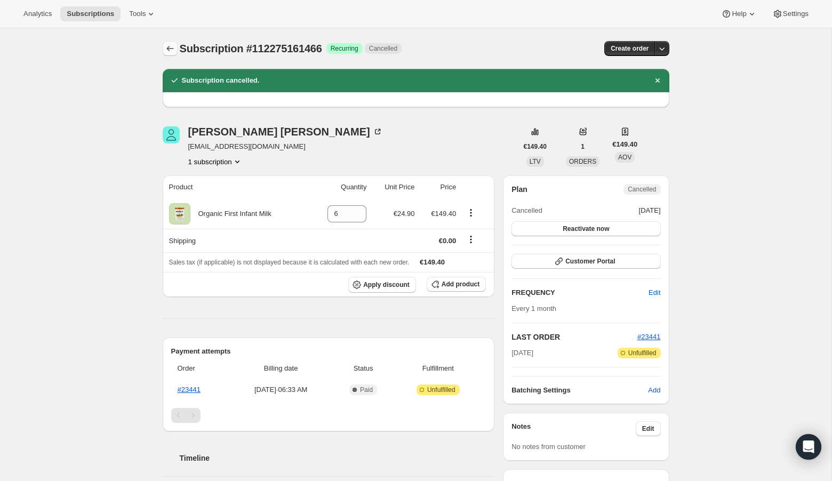
click at [172, 48] on icon "Subscriptions" at bounding box center [170, 48] width 11 height 11
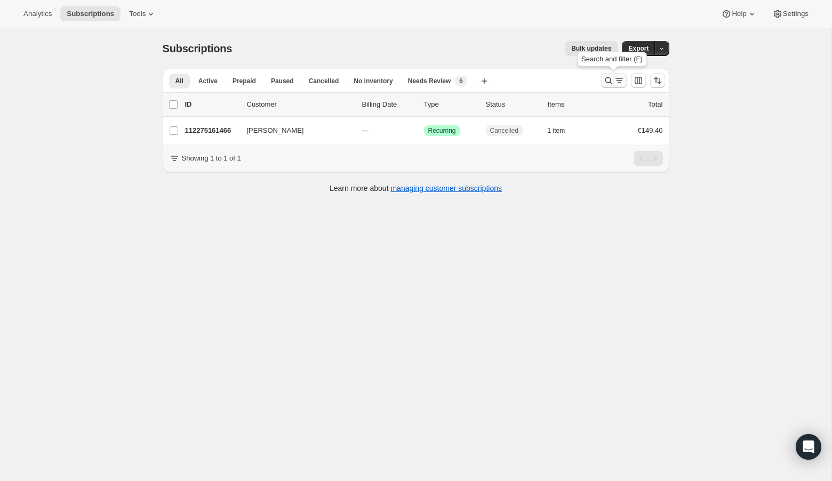
click at [607, 80] on icon "Search and filter results" at bounding box center [608, 80] width 11 height 11
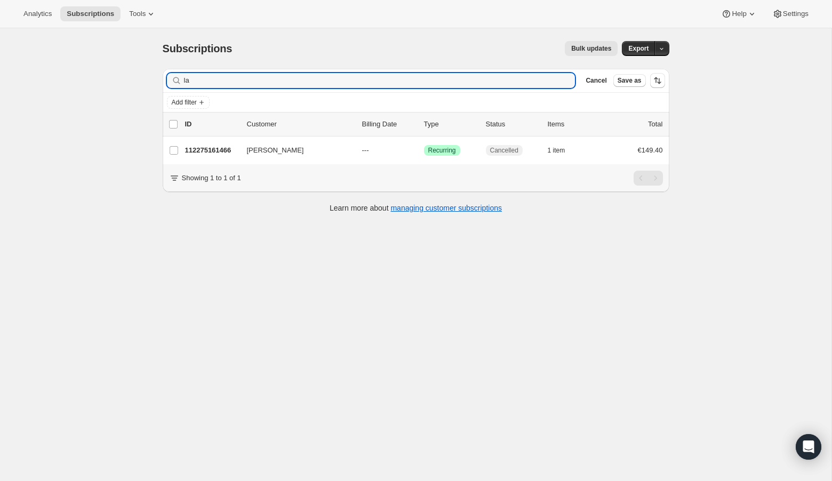
type input "l"
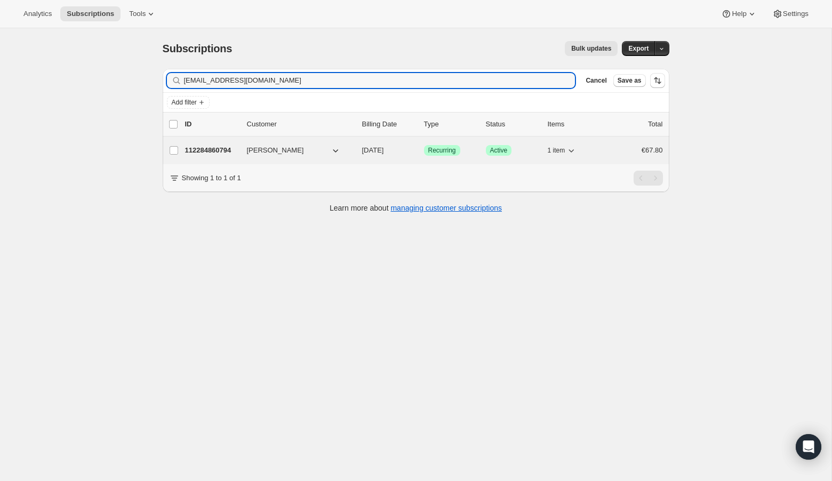
type input "[EMAIL_ADDRESS][DOMAIN_NAME]"
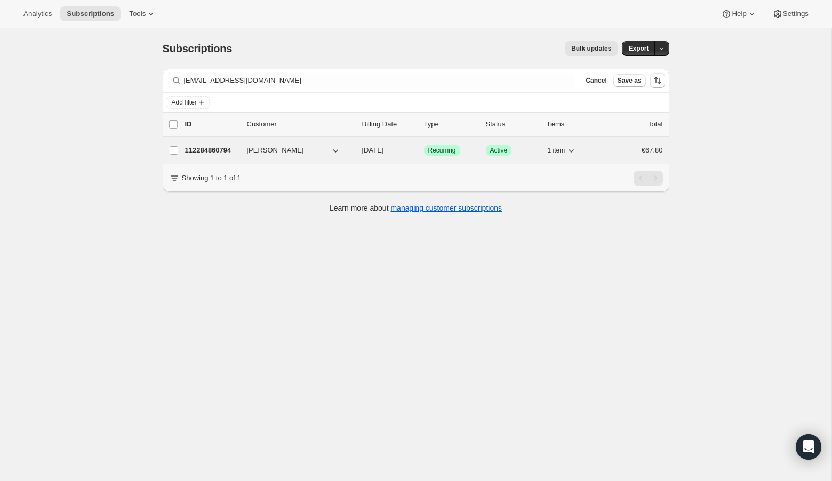
click at [224, 149] on p "112284860794" at bounding box center [211, 150] width 53 height 11
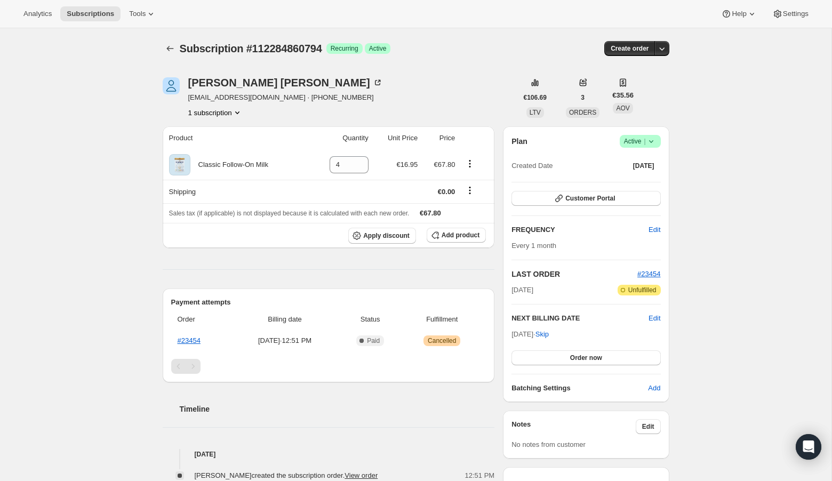
click at [653, 138] on icon at bounding box center [651, 141] width 11 height 11
click at [649, 181] on span "Cancel subscription" at bounding box center [637, 180] width 60 height 8
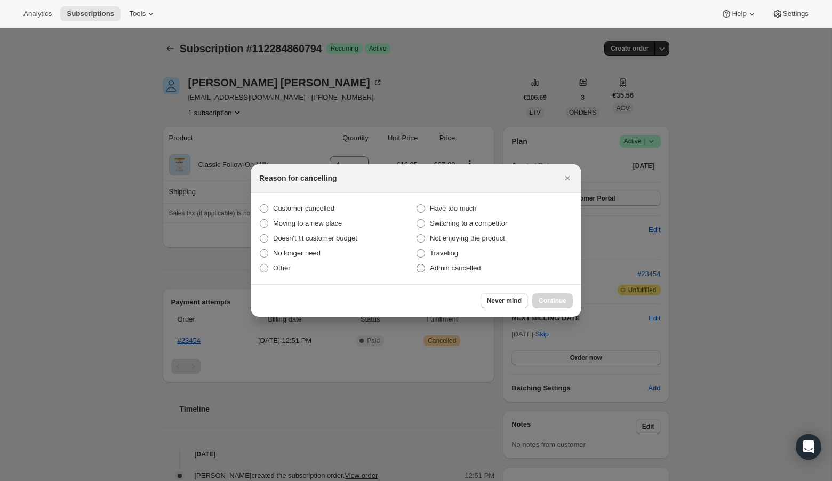
click at [421, 267] on span ":r1dd:" at bounding box center [421, 268] width 9 height 9
click at [417, 265] on input "Admin cancelled" at bounding box center [417, 264] width 1 height 1
radio input "true"
click at [551, 297] on span "Continue" at bounding box center [553, 301] width 28 height 9
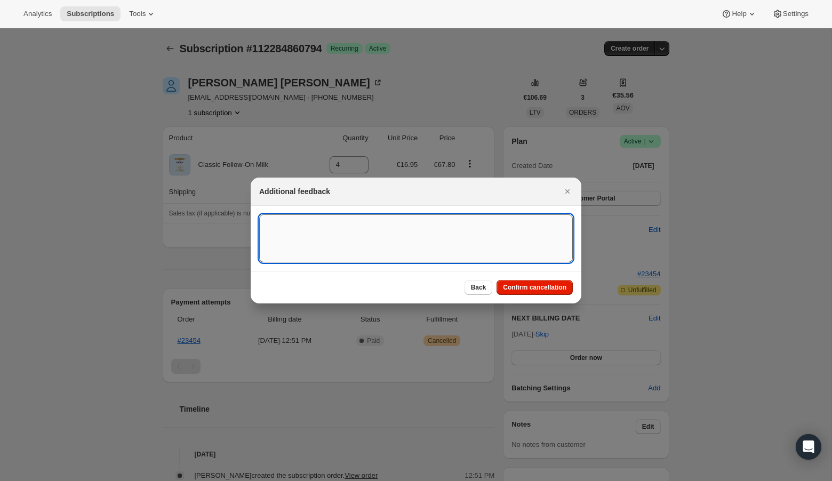
click at [331, 233] on textarea ":r1dd:" at bounding box center [416, 238] width 314 height 48
type textarea "US Billing"
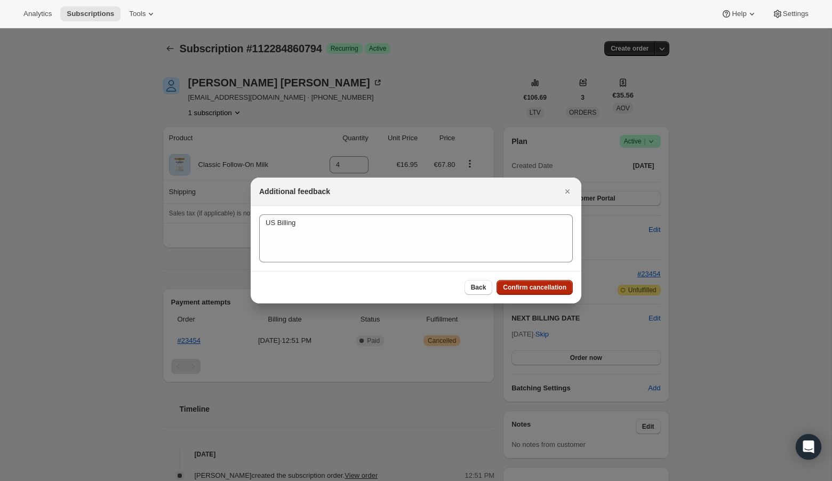
click at [547, 287] on span "Confirm cancellation" at bounding box center [534, 287] width 63 height 9
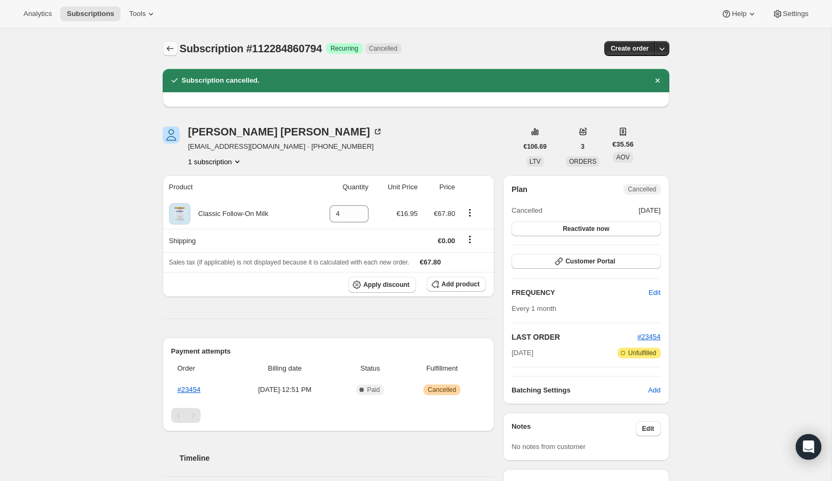
click at [166, 50] on icon "Subscriptions" at bounding box center [170, 48] width 11 height 11
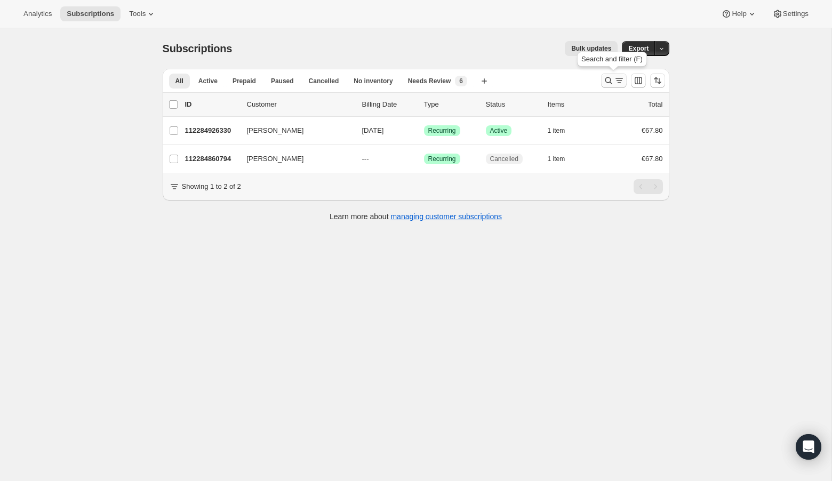
click at [603, 82] on button "Search and filter results" at bounding box center [614, 80] width 26 height 15
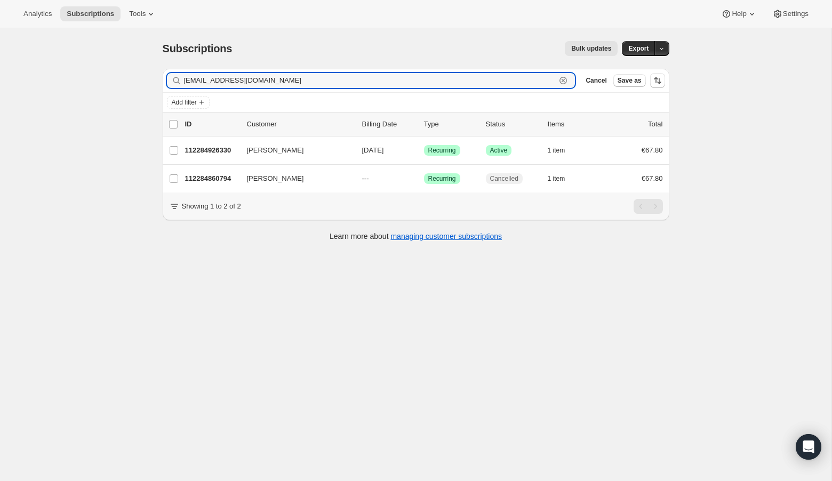
click at [563, 84] on icon "button" at bounding box center [563, 80] width 11 height 11
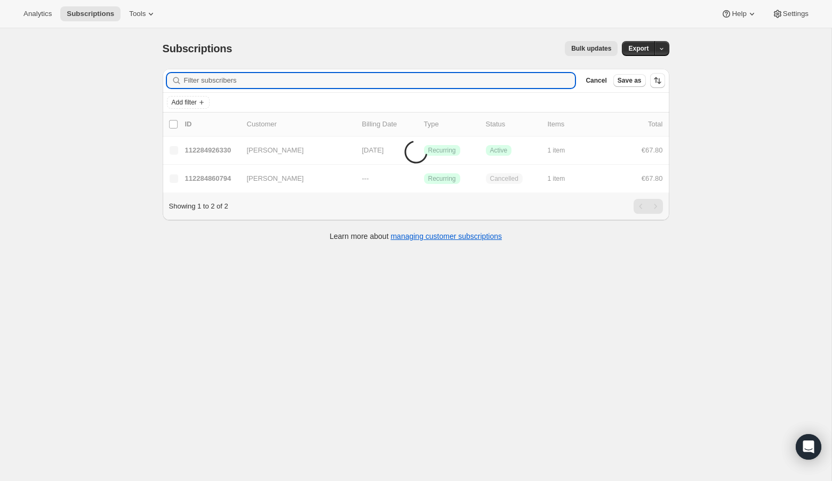
paste input "[EMAIL_ADDRESS][DOMAIN_NAME]"
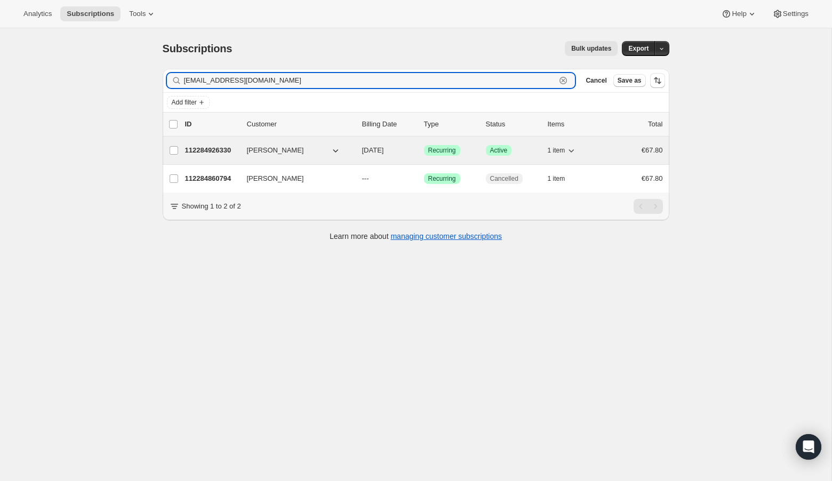
type input "[EMAIL_ADDRESS][DOMAIN_NAME]"
click at [205, 147] on p "112284926330" at bounding box center [211, 150] width 53 height 11
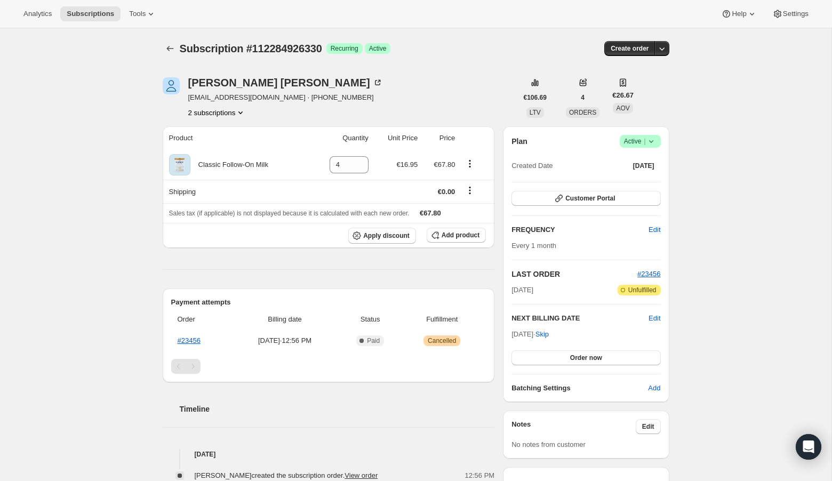
click at [654, 139] on icon at bounding box center [651, 141] width 11 height 11
click at [625, 184] on span "Cancel subscription" at bounding box center [637, 180] width 60 height 8
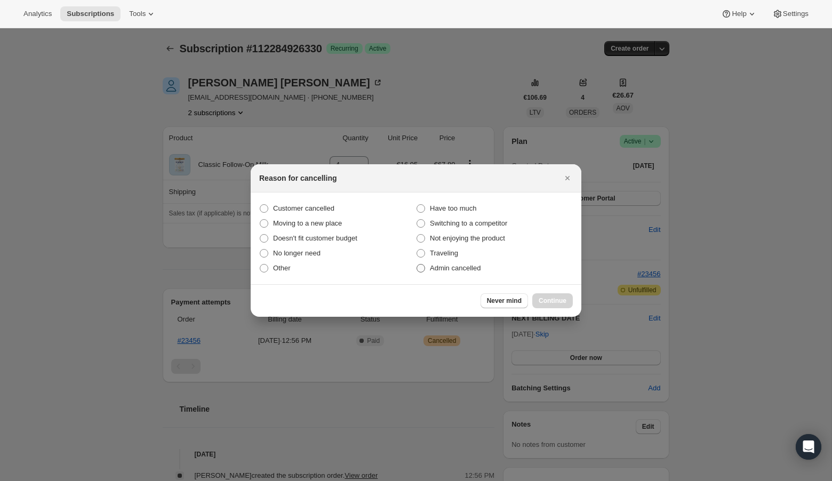
click at [420, 266] on span ":r1jl:" at bounding box center [421, 268] width 9 height 9
click at [417, 265] on input "Admin cancelled" at bounding box center [417, 264] width 1 height 1
radio input "true"
click at [563, 300] on span "Continue" at bounding box center [553, 301] width 28 height 9
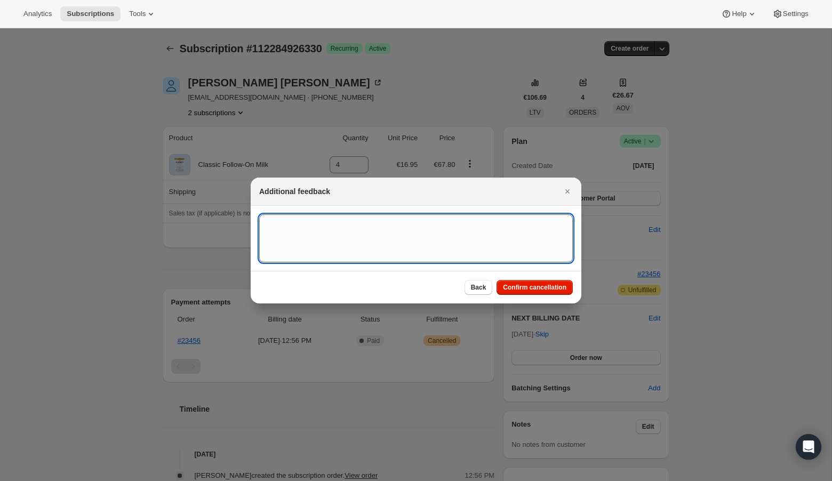
click at [332, 236] on textarea ":r1jl:" at bounding box center [416, 238] width 314 height 48
type textarea "US Billing"
click at [545, 285] on span "Confirm cancellation" at bounding box center [534, 287] width 63 height 9
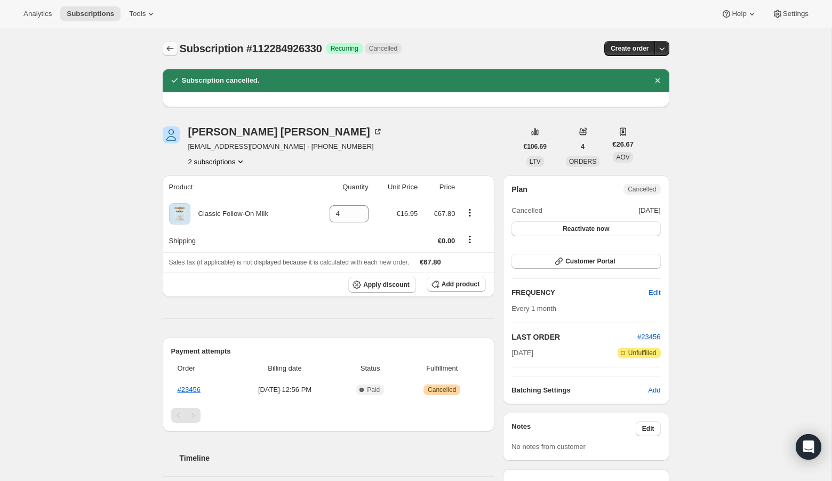
click at [169, 51] on icon "Subscriptions" at bounding box center [170, 48] width 11 height 11
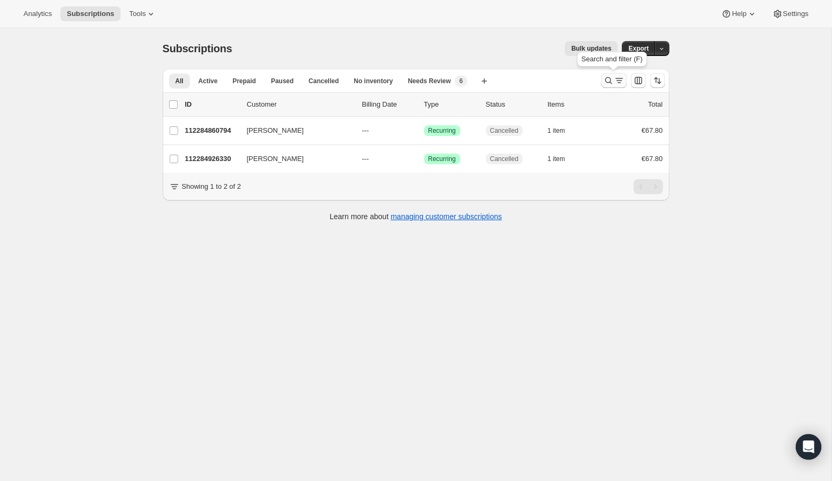
click at [607, 80] on icon "Search and filter results" at bounding box center [608, 80] width 11 height 11
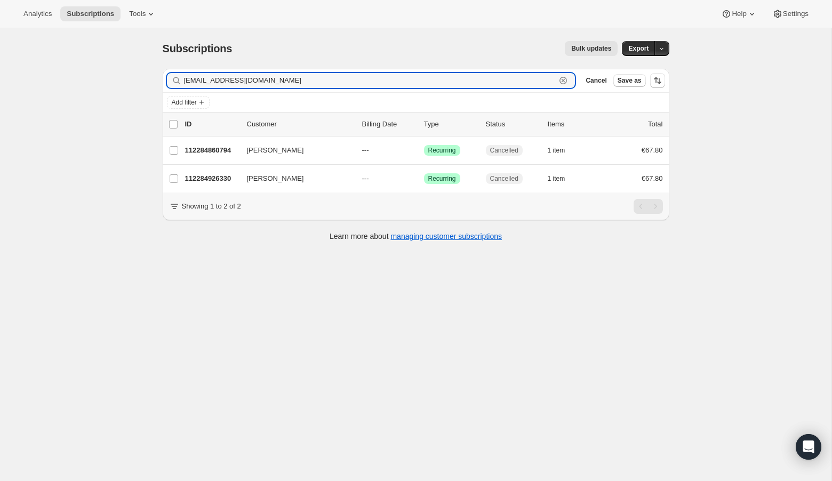
click at [563, 78] on icon "button" at bounding box center [563, 80] width 11 height 11
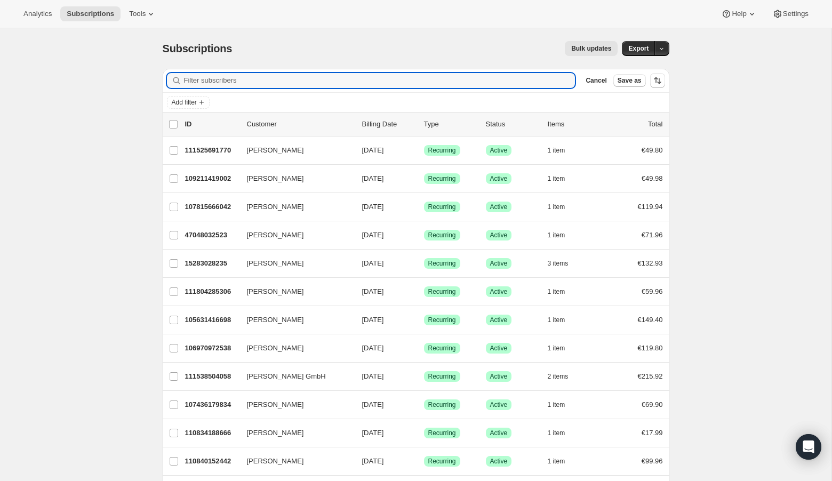
paste input "[EMAIL_ADDRESS][DOMAIN_NAME]"
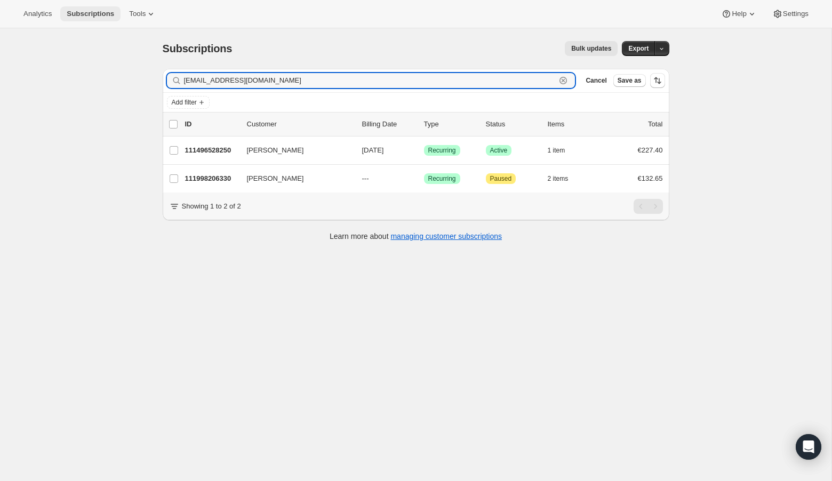
type input "[EMAIL_ADDRESS][DOMAIN_NAME]"
drag, startPoint x: 285, startPoint y: 83, endPoint x: 154, endPoint y: 84, distance: 131.8
click at [154, 84] on div "Filter subscribers [EMAIL_ADDRESS][DOMAIN_NAME] Clear Cancel Save as Add filter…" at bounding box center [411, 156] width 515 height 192
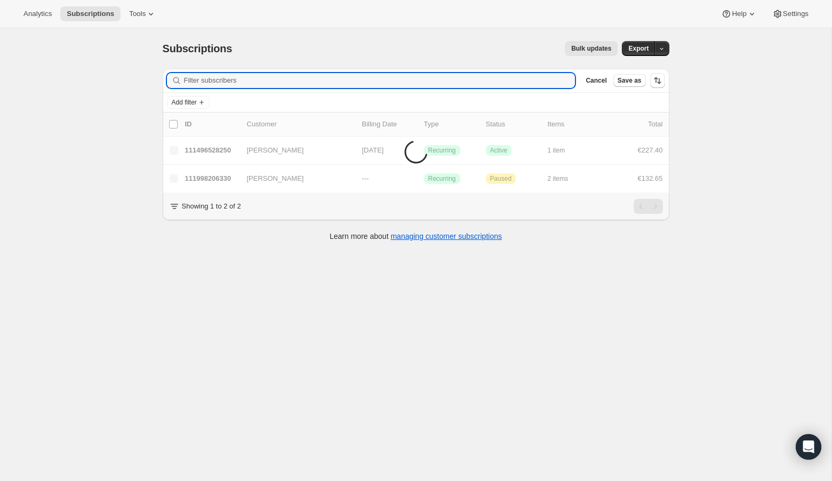
paste input "[EMAIL_ADDRESS][DOMAIN_NAME]"
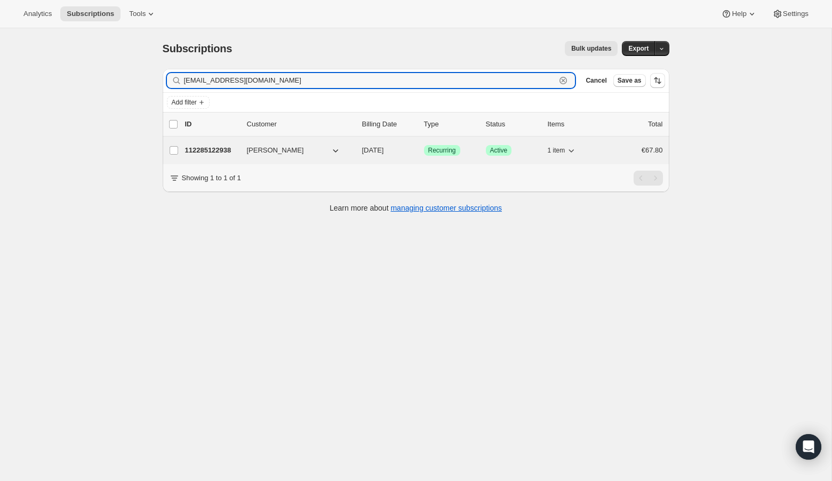
type input "[EMAIL_ADDRESS][DOMAIN_NAME]"
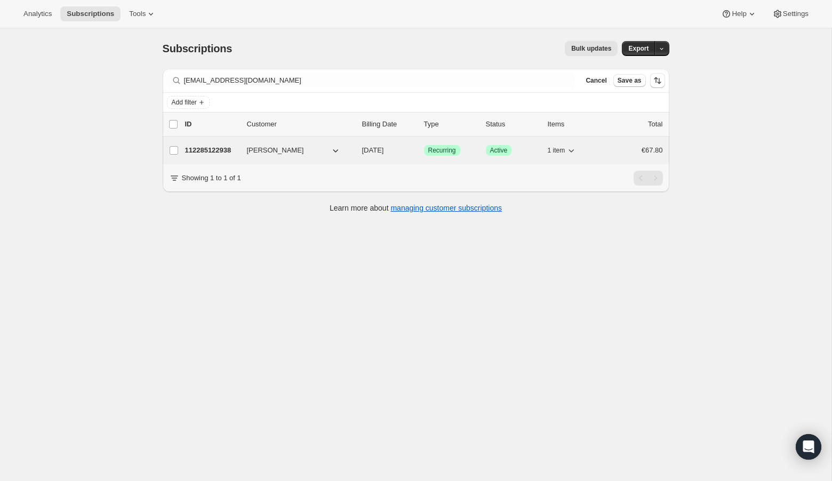
click at [215, 148] on p "112285122938" at bounding box center [211, 150] width 53 height 11
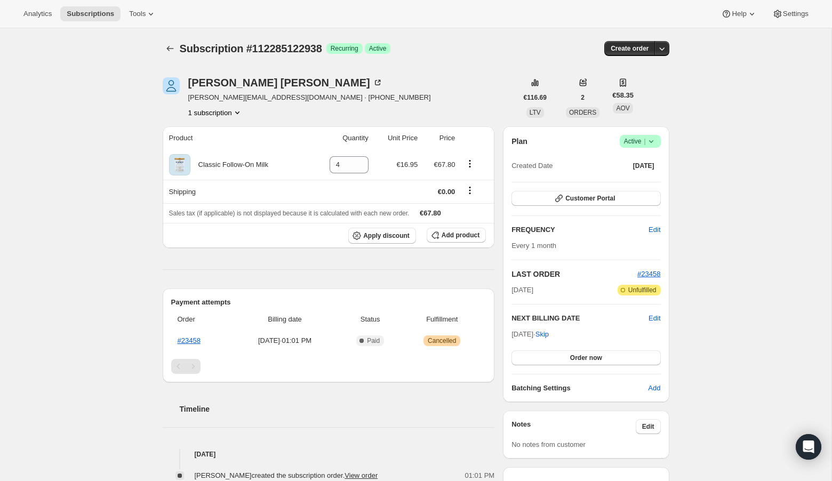
click at [653, 138] on icon at bounding box center [651, 141] width 11 height 11
click at [648, 181] on span "Cancel subscription" at bounding box center [637, 180] width 60 height 8
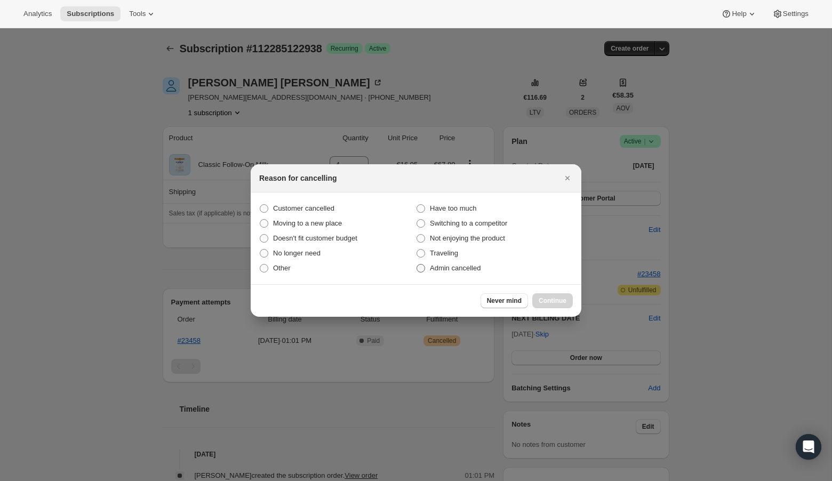
click at [425, 268] on span ":r22n:" at bounding box center [421, 269] width 10 height 10
click at [417, 265] on input "Admin cancelled" at bounding box center [417, 264] width 1 height 1
radio input "true"
click at [553, 300] on span "Continue" at bounding box center [553, 301] width 28 height 9
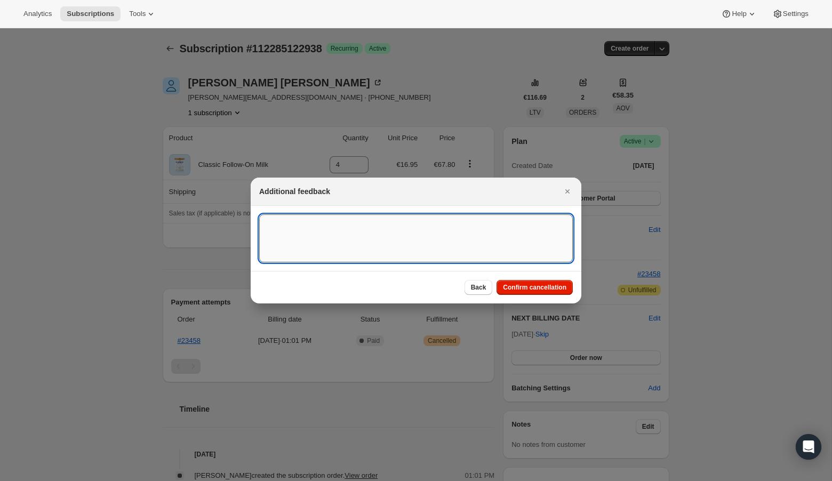
click at [350, 224] on textarea ":r22n:" at bounding box center [416, 238] width 314 height 48
type textarea "US Billing"
click at [523, 286] on span "Confirm cancellation" at bounding box center [534, 287] width 63 height 9
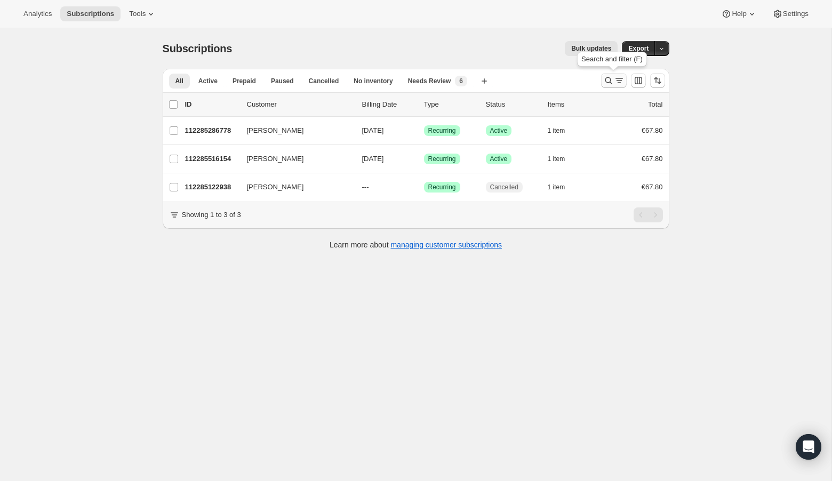
click at [610, 79] on icon "Search and filter results" at bounding box center [608, 80] width 11 height 11
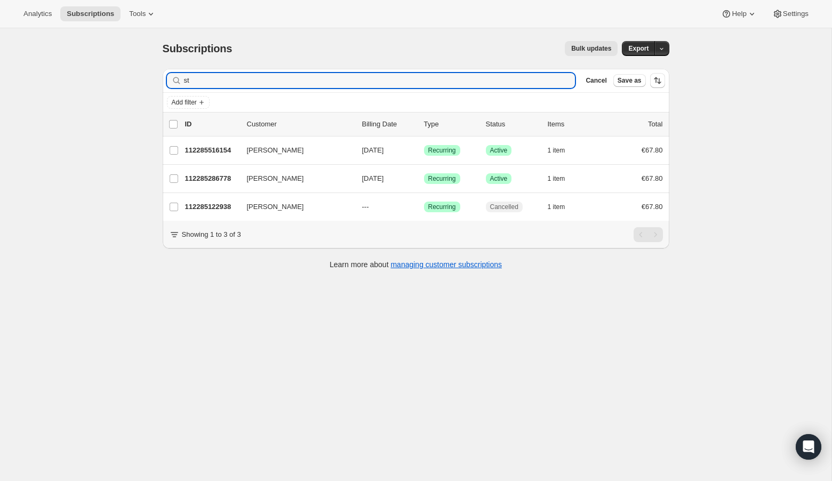
type input "s"
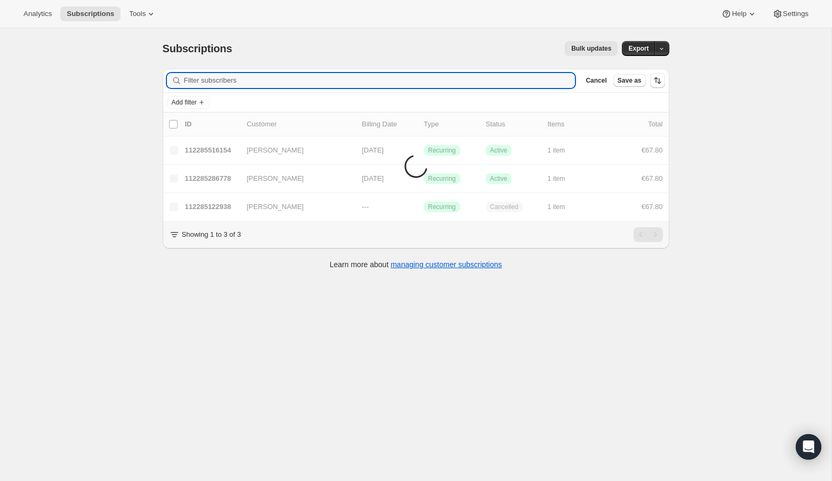
type input "[EMAIL_ADDRESS][DOMAIN_NAME]"
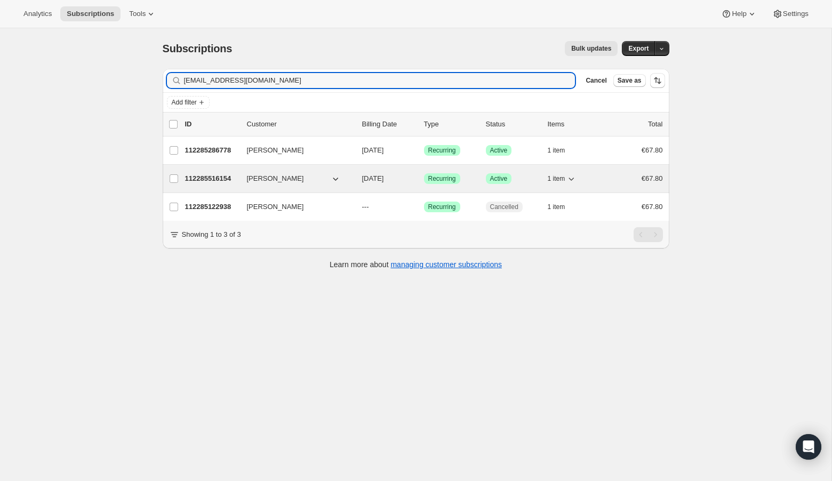
click at [210, 174] on p "112285516154" at bounding box center [211, 178] width 53 height 11
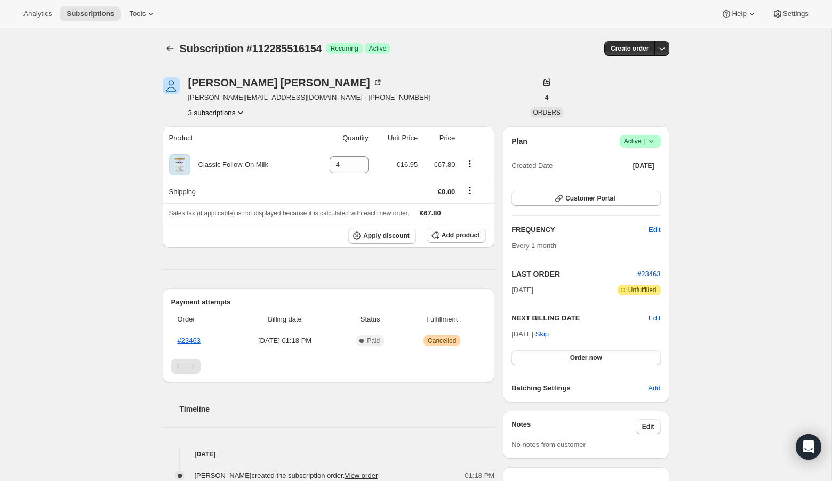
click at [653, 141] on icon at bounding box center [651, 141] width 11 height 11
click at [652, 184] on span "Cancel subscription" at bounding box center [637, 180] width 60 height 8
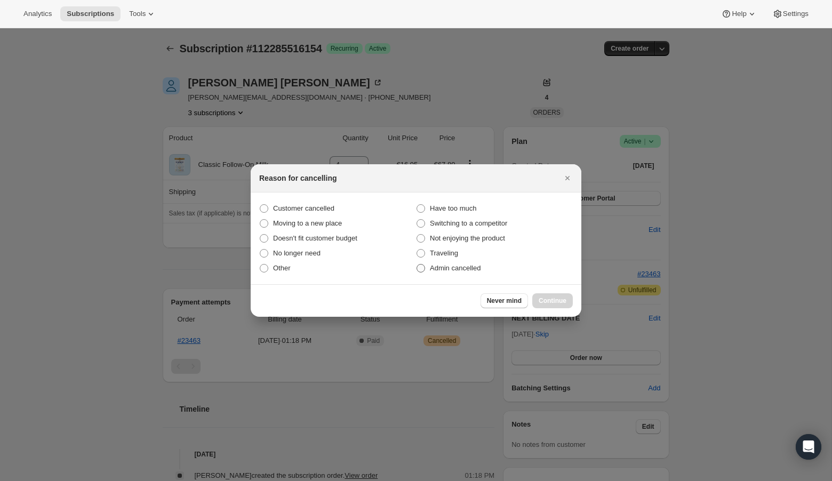
click at [423, 267] on span ":r34:" at bounding box center [421, 268] width 9 height 9
click at [417, 265] on input "Admin cancelled" at bounding box center [417, 264] width 1 height 1
radio input "true"
click at [553, 300] on span "Continue" at bounding box center [553, 301] width 28 height 9
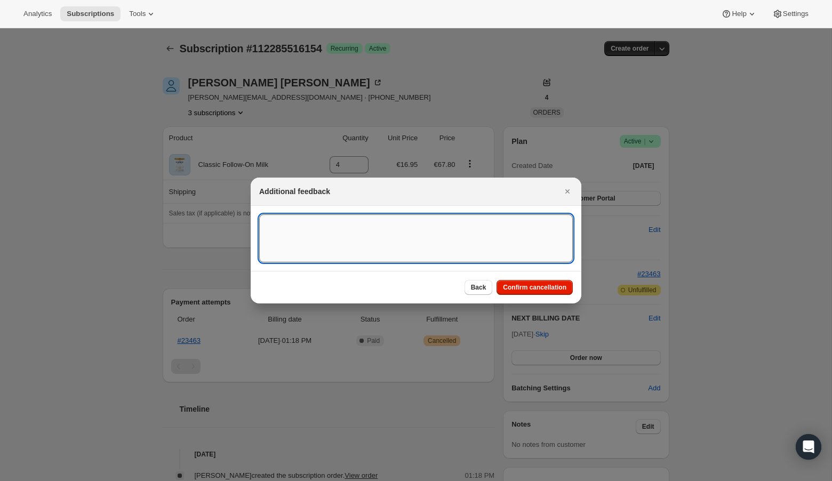
click at [346, 236] on textarea ":r34:" at bounding box center [416, 238] width 314 height 48
type textarea "US Billing"
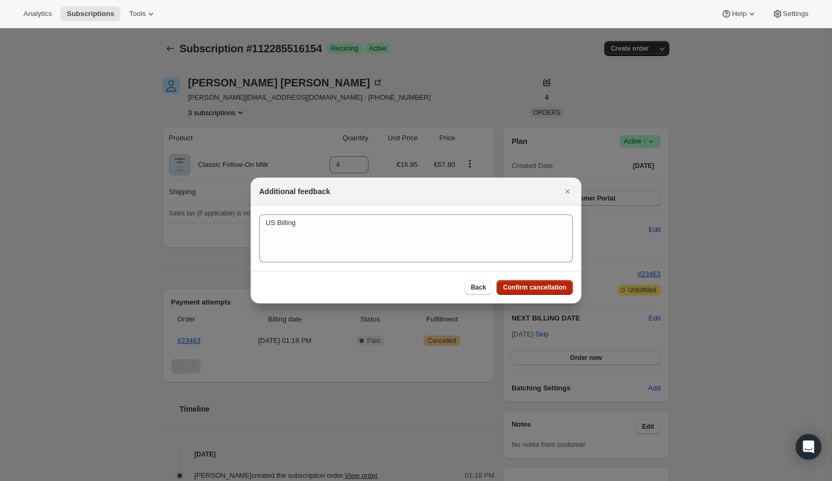
click at [542, 292] on button "Confirm cancellation" at bounding box center [535, 287] width 76 height 15
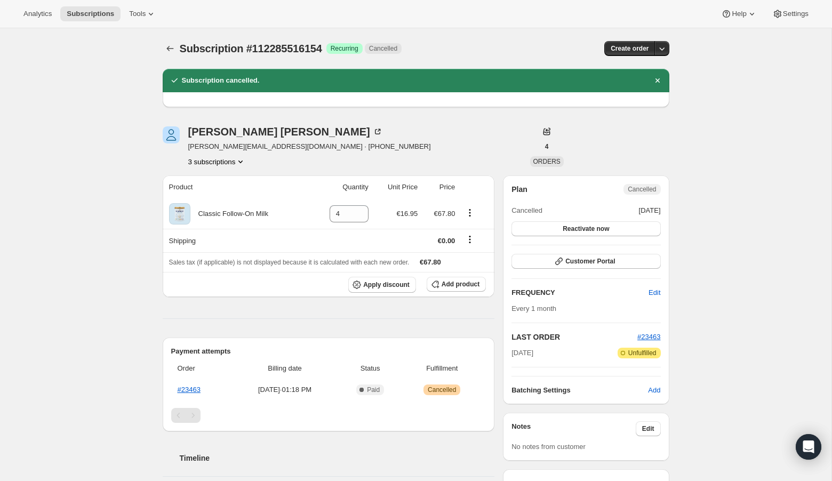
click at [243, 162] on icon "Product actions" at bounding box center [240, 162] width 4 height 3
click at [230, 177] on span "112285122938" at bounding box center [217, 181] width 78 height 11
click at [232, 163] on button "3 subscriptions" at bounding box center [217, 161] width 58 height 11
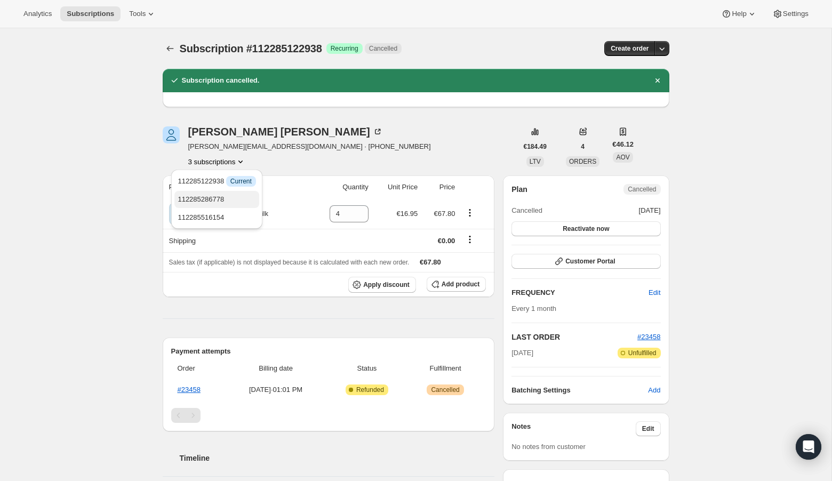
click at [224, 198] on span "112285286778" at bounding box center [201, 199] width 46 height 8
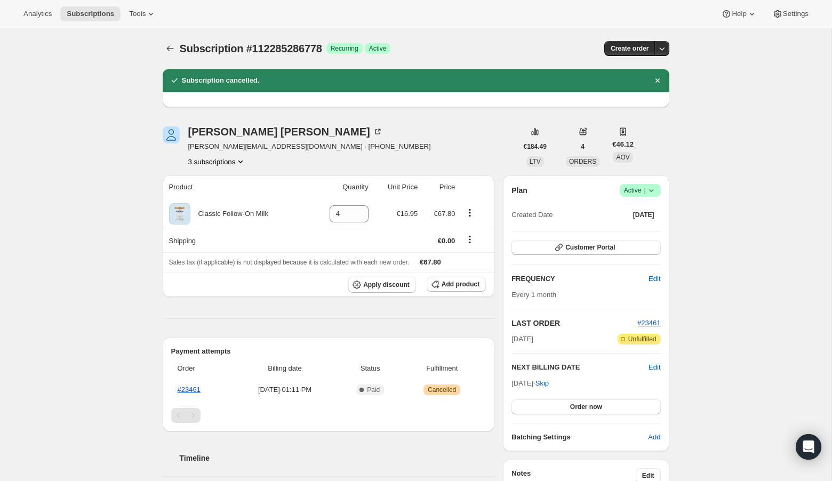
click at [656, 189] on icon at bounding box center [651, 190] width 11 height 11
click at [633, 235] on button "Cancel subscription" at bounding box center [637, 229] width 67 height 17
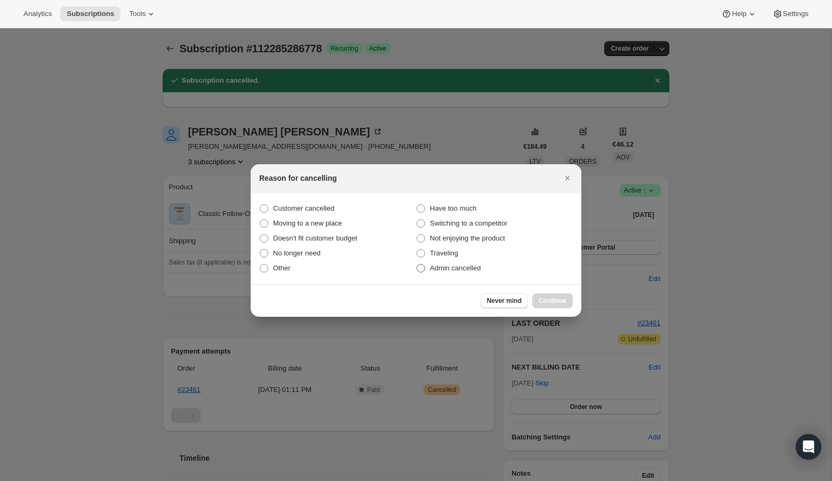
click at [423, 269] on span ":r97:" at bounding box center [421, 268] width 9 height 9
click at [417, 265] on input "Admin cancelled" at bounding box center [417, 264] width 1 height 1
radio input "true"
click at [548, 301] on span "Continue" at bounding box center [553, 301] width 28 height 9
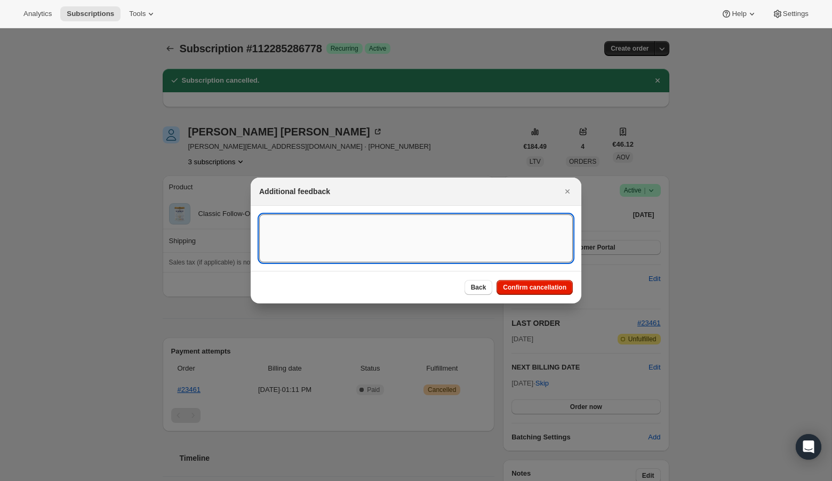
click at [380, 242] on textarea ":r97:" at bounding box center [416, 238] width 314 height 48
type textarea "US Billing"
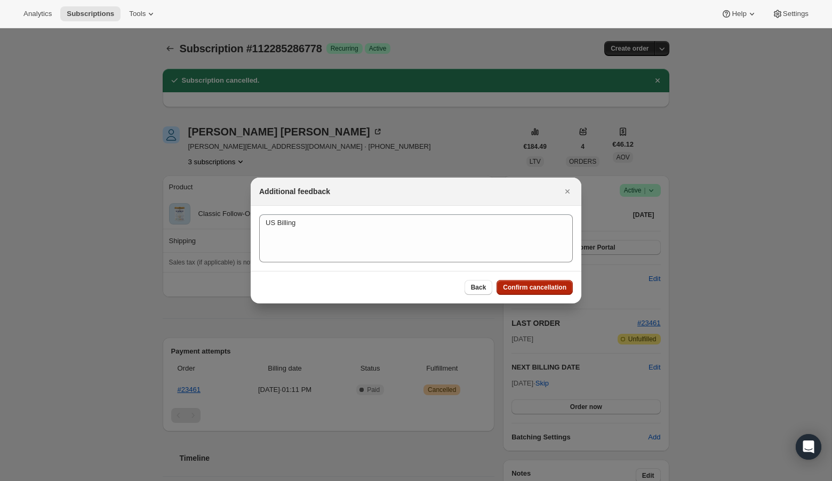
click at [552, 291] on span "Confirm cancellation" at bounding box center [534, 287] width 63 height 9
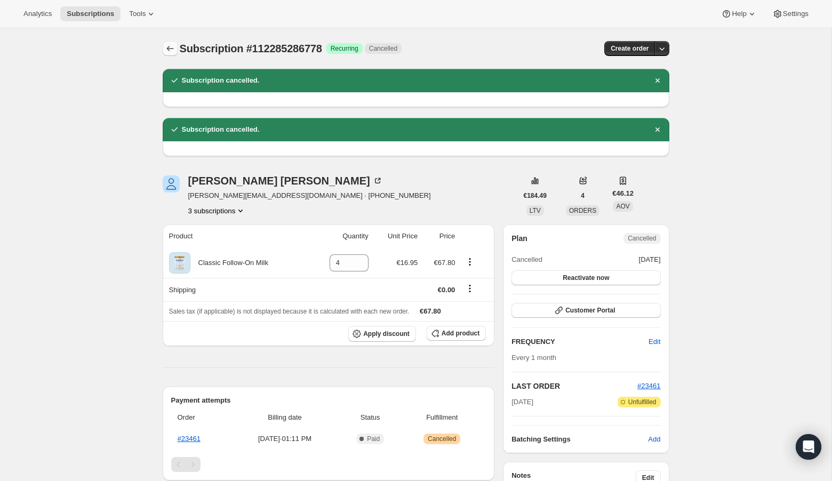
click at [169, 47] on icon "Subscriptions" at bounding box center [170, 48] width 11 height 11
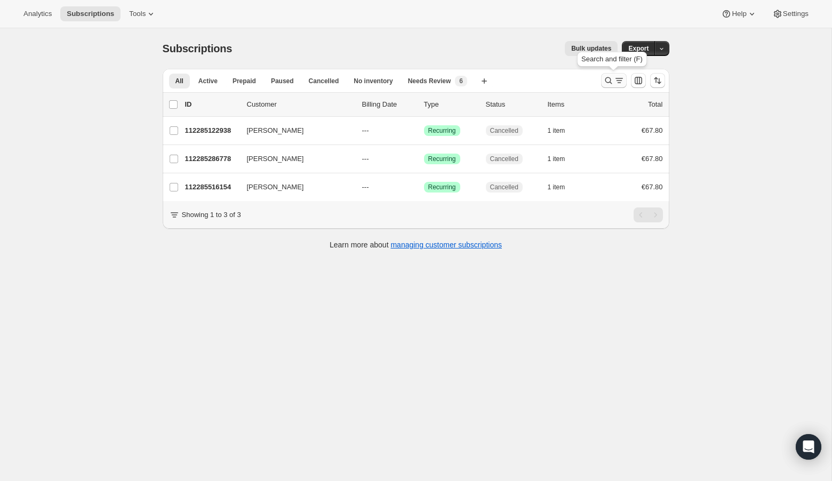
click at [603, 78] on icon "Search and filter results" at bounding box center [608, 80] width 11 height 11
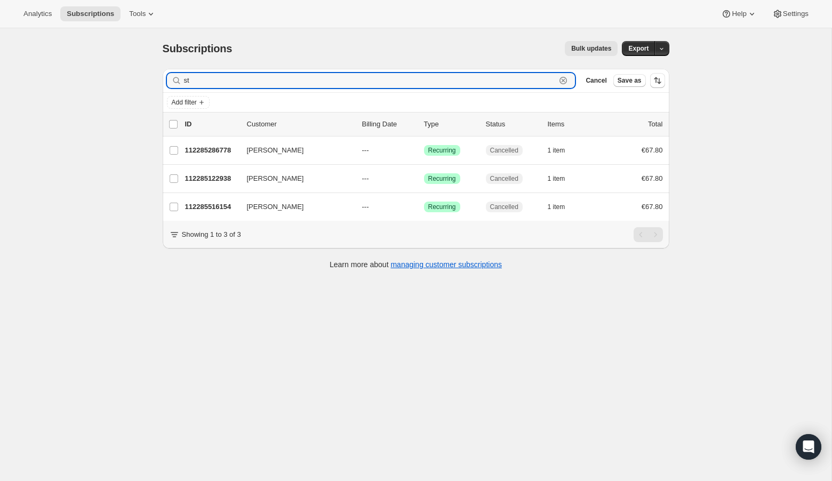
type input "s"
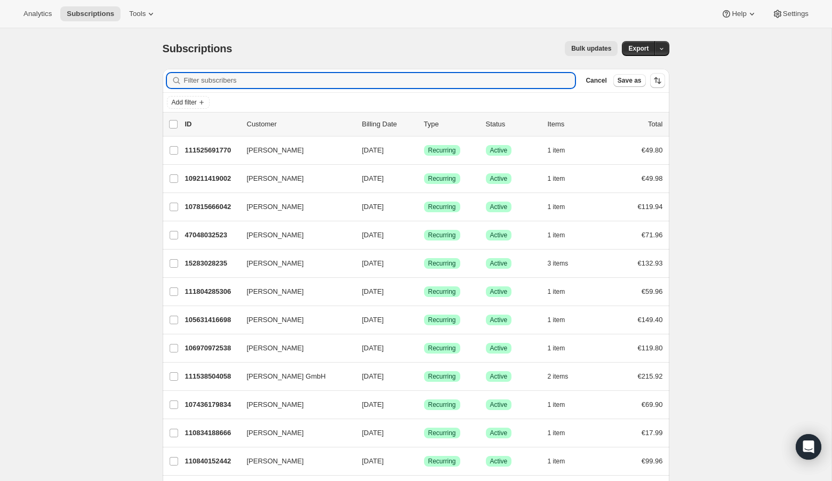
paste input "[EMAIL_ADDRESS][DOMAIN_NAME]"
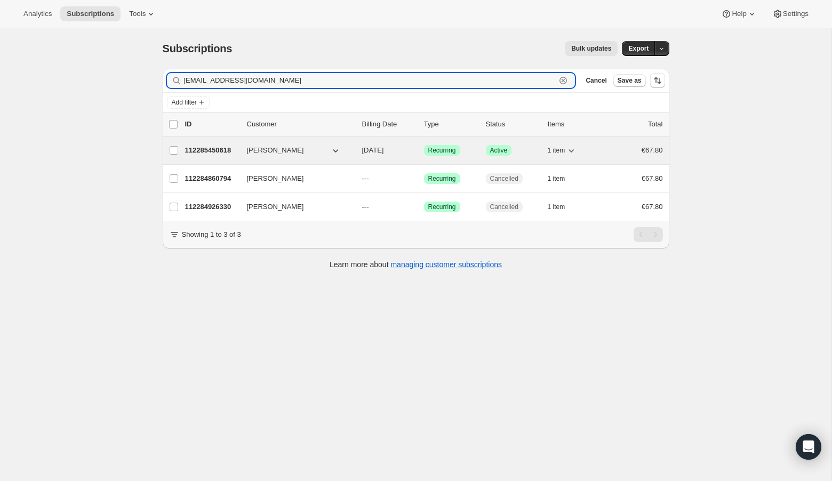
type input "[EMAIL_ADDRESS][DOMAIN_NAME]"
click at [210, 147] on p "112285450618" at bounding box center [211, 150] width 53 height 11
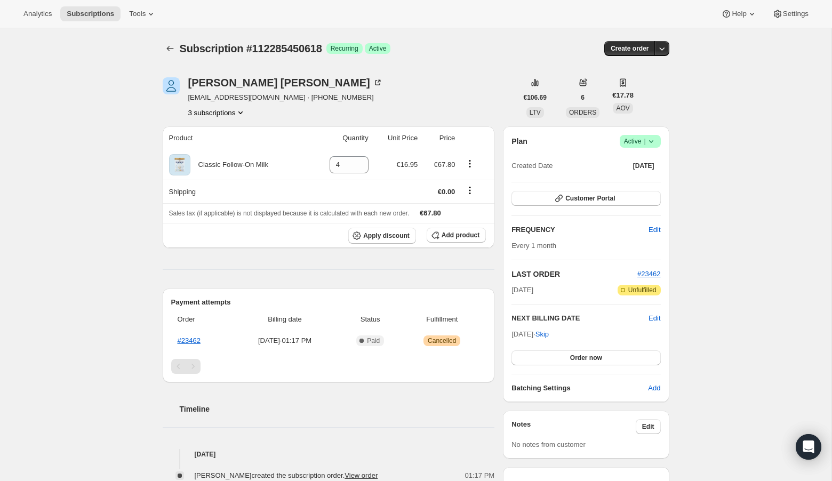
click at [656, 139] on icon at bounding box center [651, 141] width 11 height 11
click at [646, 179] on span "Cancel subscription" at bounding box center [637, 180] width 60 height 8
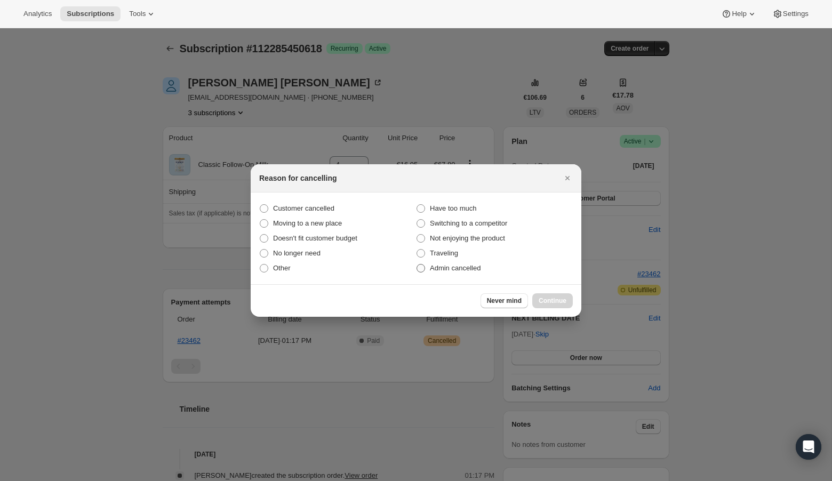
click at [426, 268] on label "Admin cancelled" at bounding box center [494, 268] width 157 height 15
click at [417, 265] on input "Admin cancelled" at bounding box center [417, 264] width 1 height 1
radio input "true"
click at [555, 298] on span "Continue" at bounding box center [553, 301] width 28 height 9
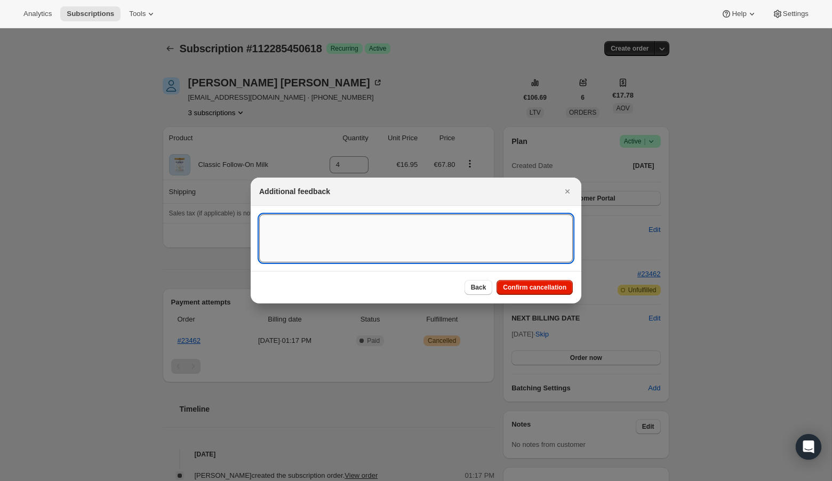
click at [330, 219] on textarea ":ro9:" at bounding box center [416, 238] width 314 height 48
type textarea "US Billing"
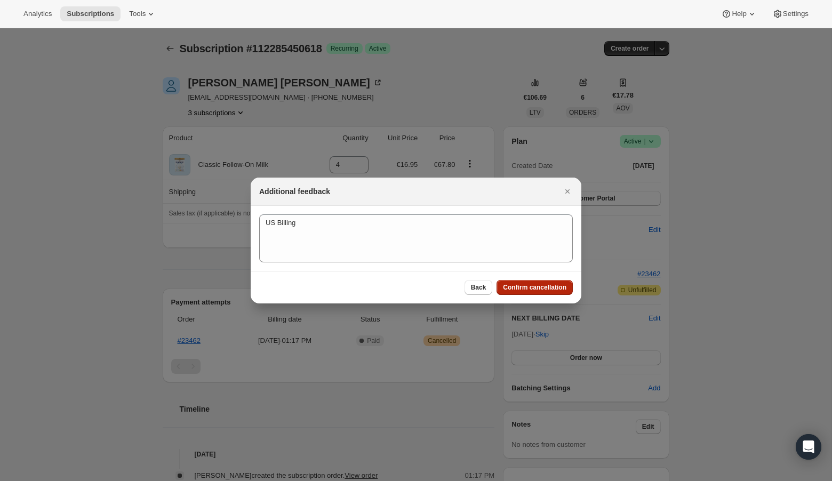
click at [553, 292] on button "Confirm cancellation" at bounding box center [535, 287] width 76 height 15
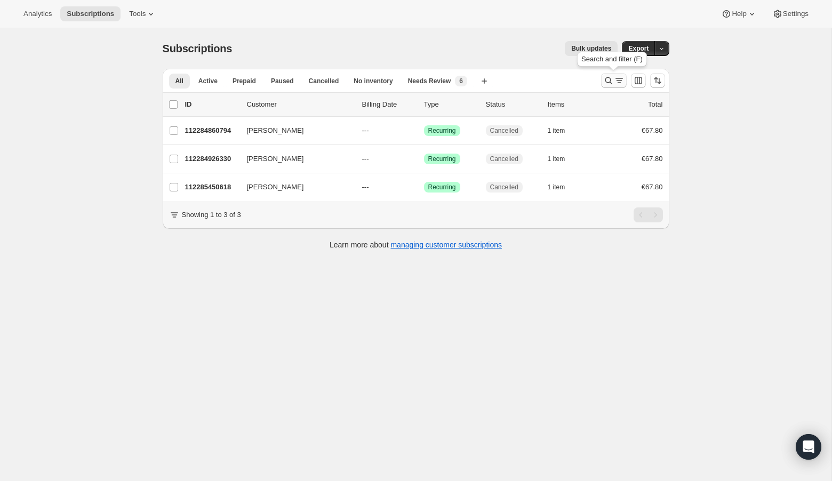
click at [607, 77] on icon "Search and filter results" at bounding box center [608, 80] width 11 height 11
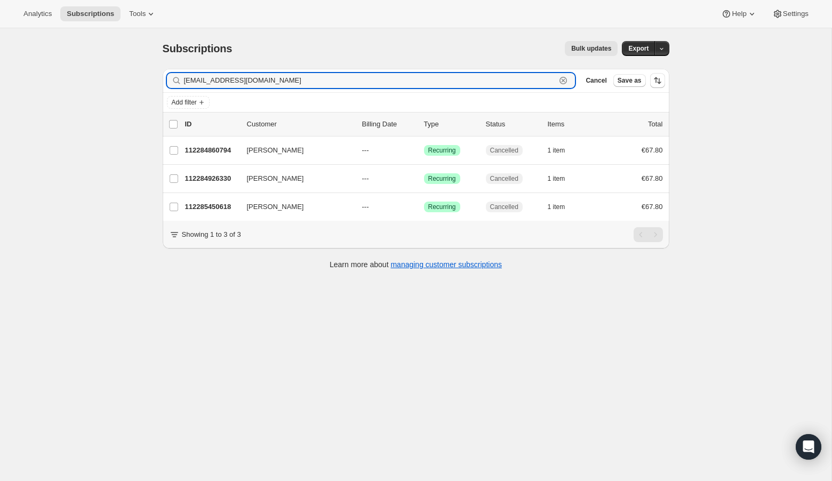
click at [567, 78] on icon "button" at bounding box center [563, 80] width 11 height 11
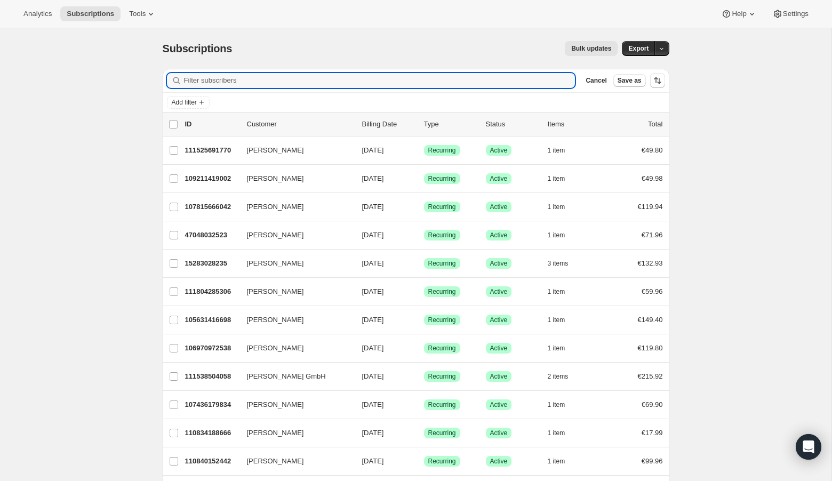
paste input "[EMAIL_ADDRESS][DOMAIN_NAME]"
type input "[EMAIL_ADDRESS][DOMAIN_NAME]"
